Goal: Transaction & Acquisition: Purchase product/service

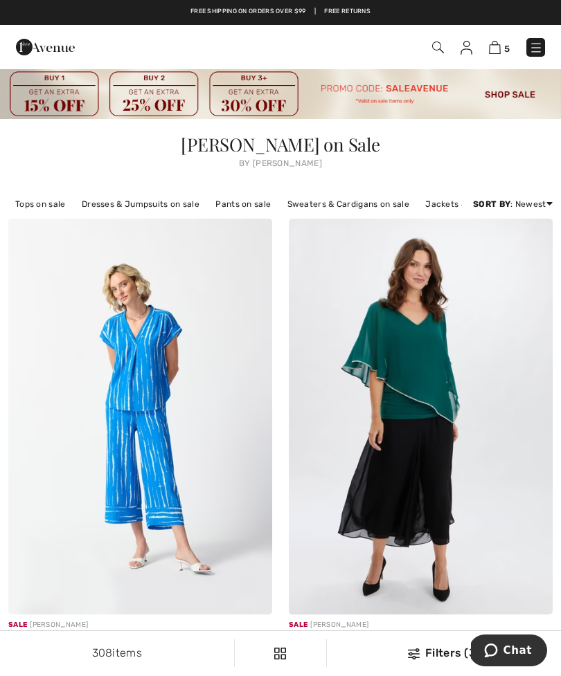
click at [490, 52] on img at bounding box center [495, 47] width 12 height 13
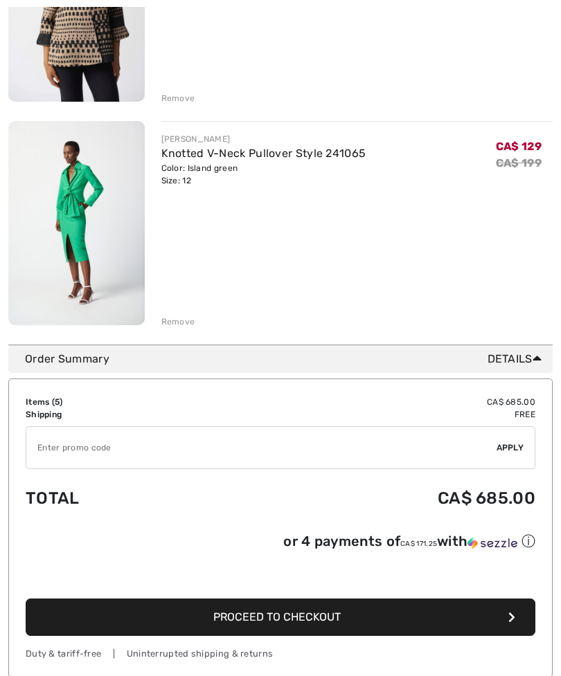
scroll to position [978, 0]
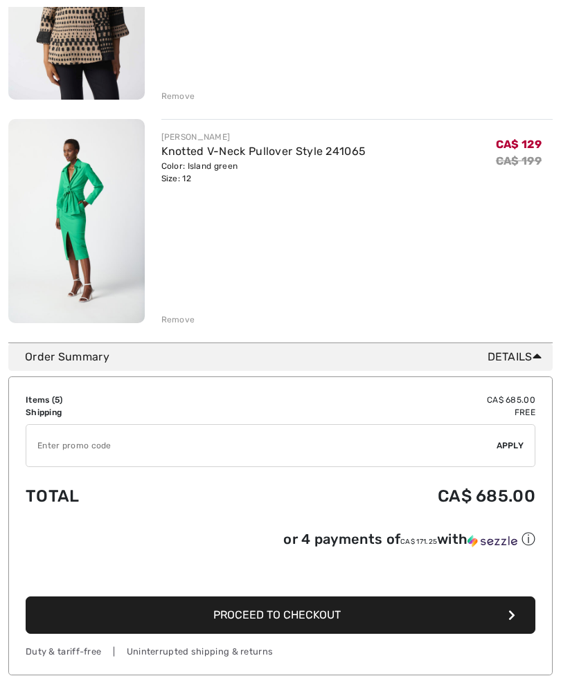
click at [70, 450] on input "TEXT" at bounding box center [261, 446] width 470 height 42
type input "SALEVENUE"
click at [512, 442] on span "Apply" at bounding box center [510, 446] width 28 height 12
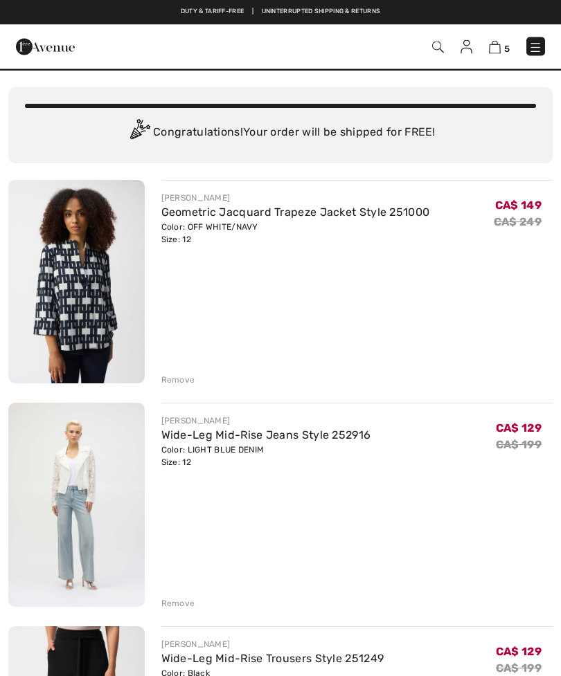
scroll to position [0, 0]
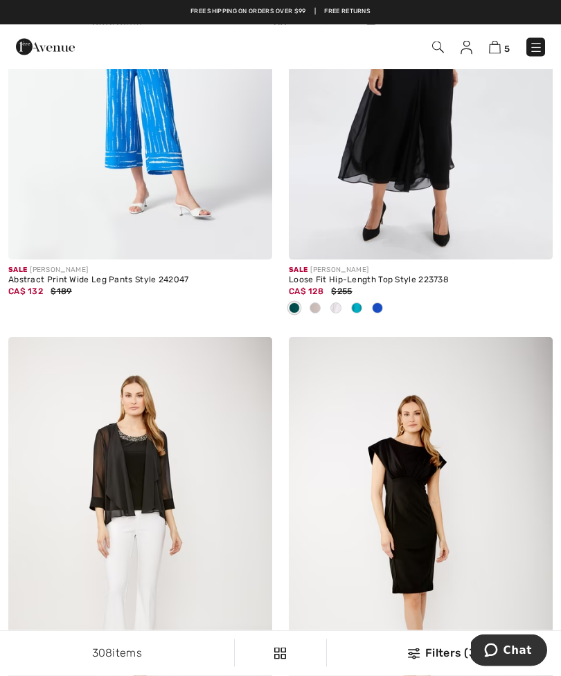
scroll to position [355, 0]
click at [500, 45] on img at bounding box center [495, 47] width 12 height 13
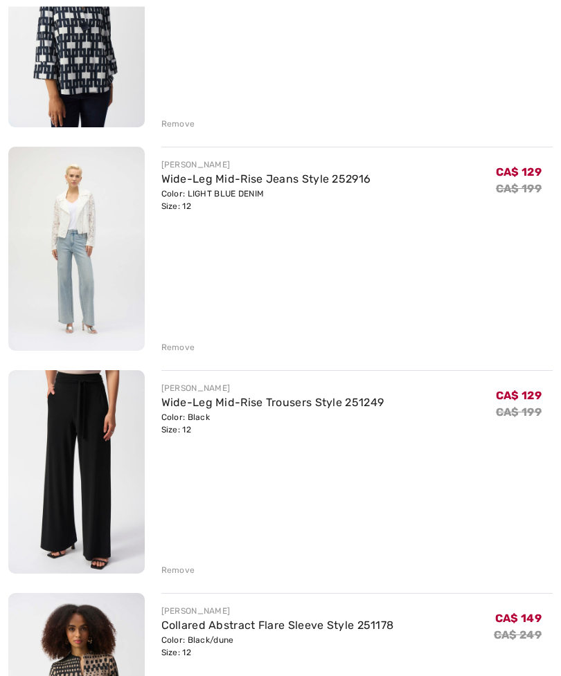
scroll to position [335, 0]
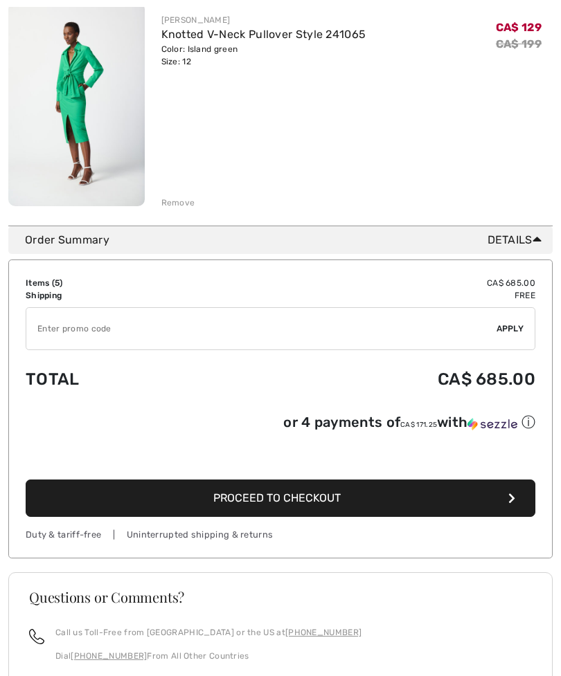
click at [48, 343] on input "TEXT" at bounding box center [261, 329] width 470 height 42
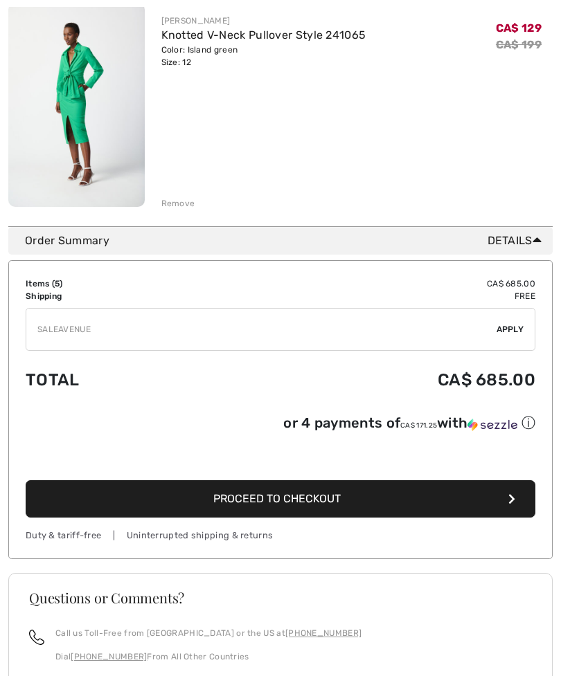
type input "SALEAVENUE"
click at [504, 332] on span "Apply" at bounding box center [510, 329] width 28 height 12
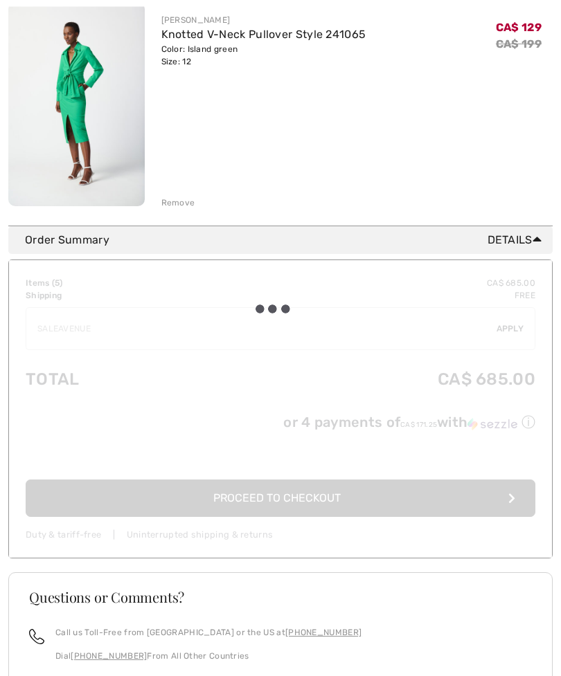
scroll to position [1095, 0]
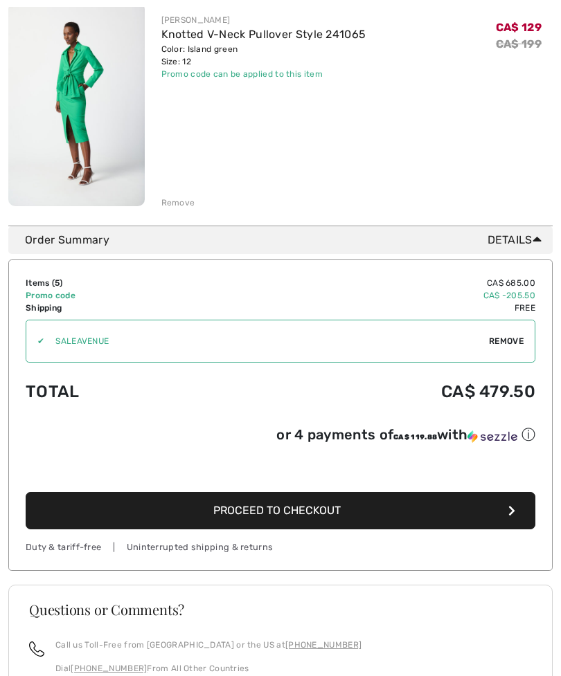
click at [177, 198] on div "Remove" at bounding box center [178, 203] width 34 height 12
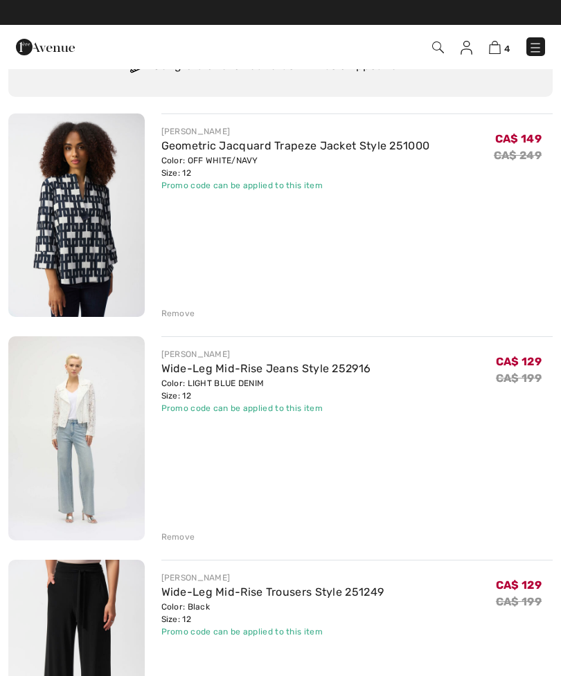
scroll to position [91, 0]
click at [83, 190] on img at bounding box center [76, 216] width 136 height 204
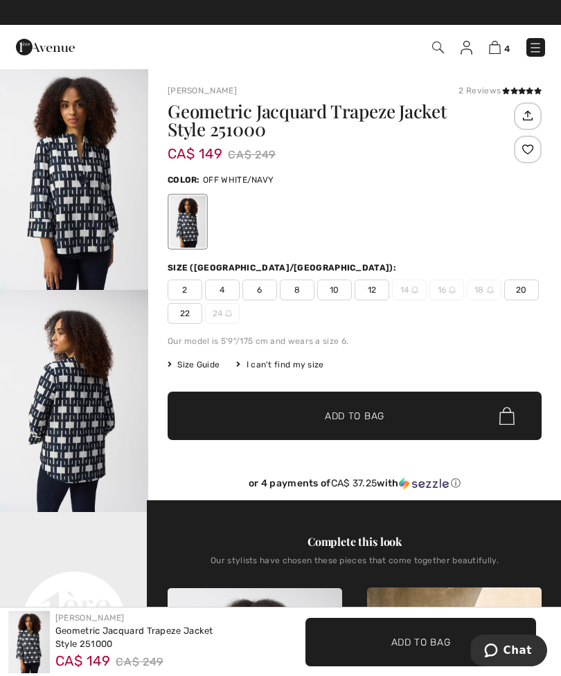
click at [493, 48] on img at bounding box center [495, 47] width 12 height 13
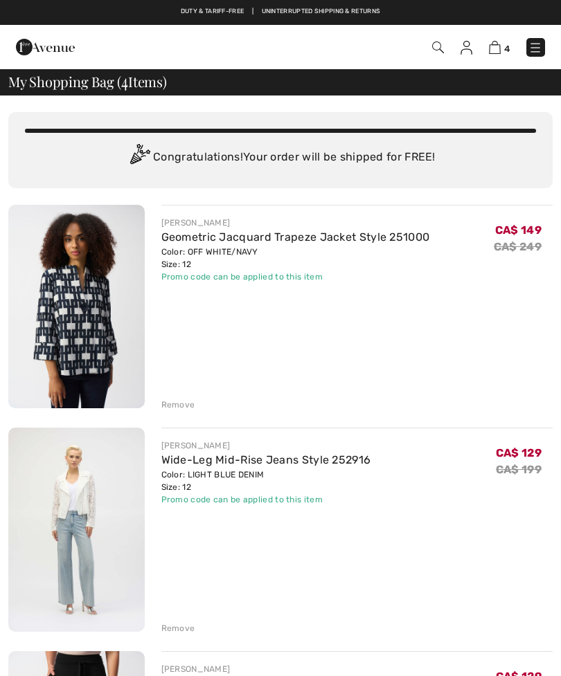
click at [176, 406] on div "Remove" at bounding box center [178, 405] width 34 height 12
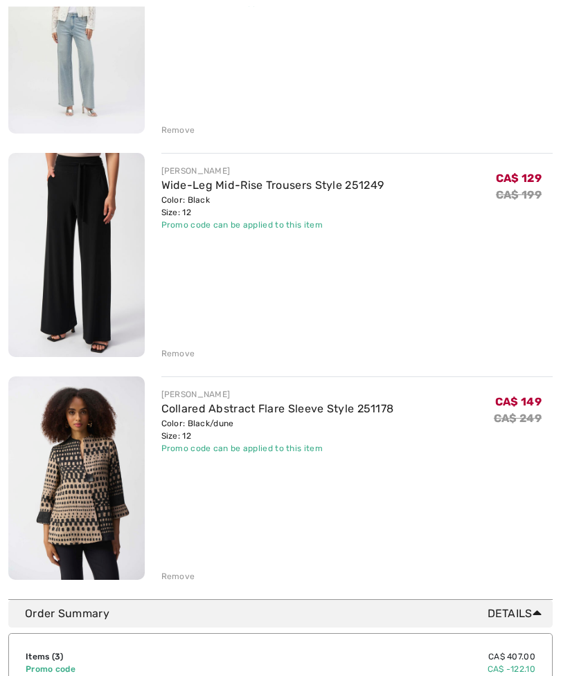
scroll to position [275, 0]
click at [207, 181] on link "Wide-Leg Mid-Rise Trousers Style 251249" at bounding box center [272, 185] width 223 height 13
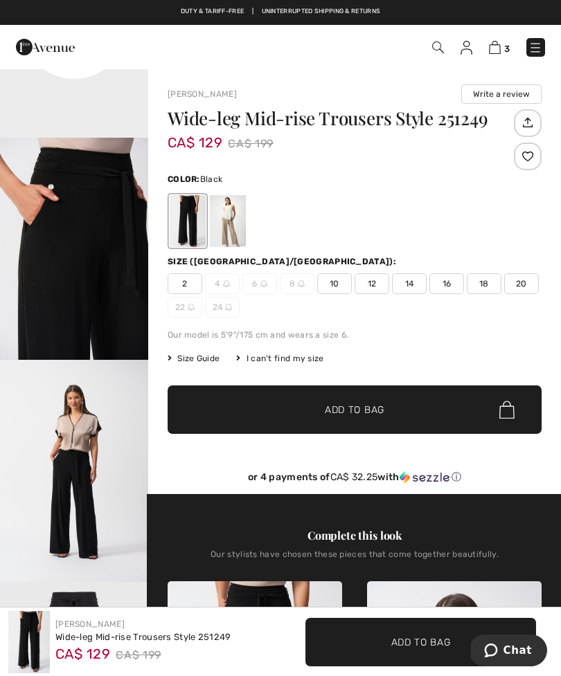
click at [499, 45] on img at bounding box center [495, 47] width 12 height 13
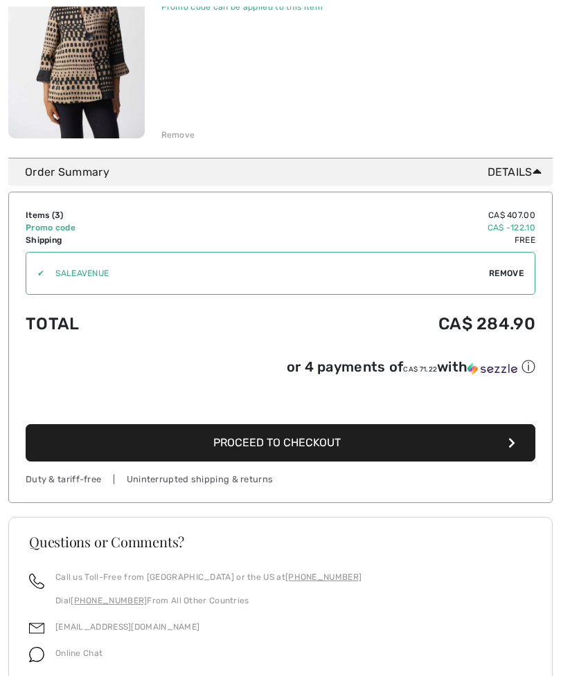
scroll to position [718, 0]
